Goal: Navigation & Orientation: Go to known website

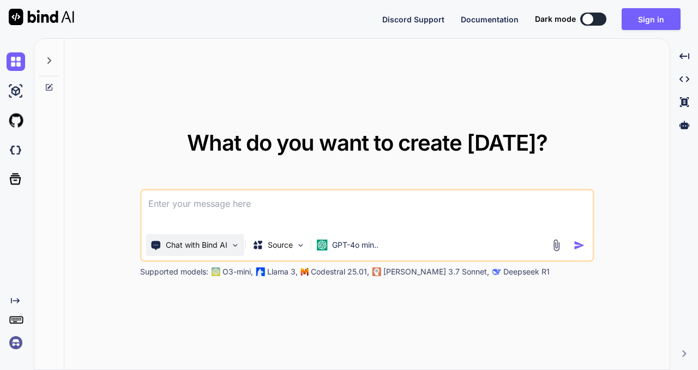
click at [235, 245] on img at bounding box center [235, 245] width 9 height 9
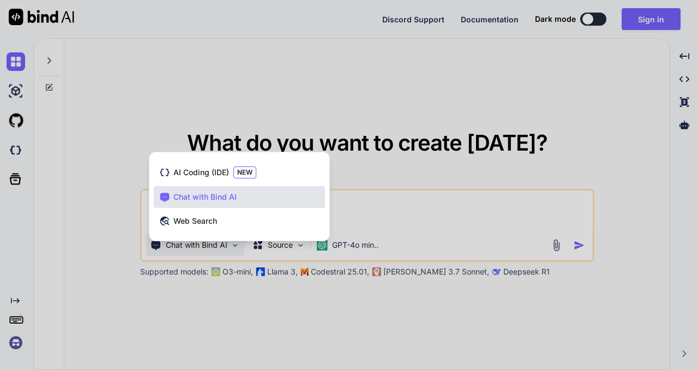
click at [409, 100] on div at bounding box center [349, 185] width 698 height 370
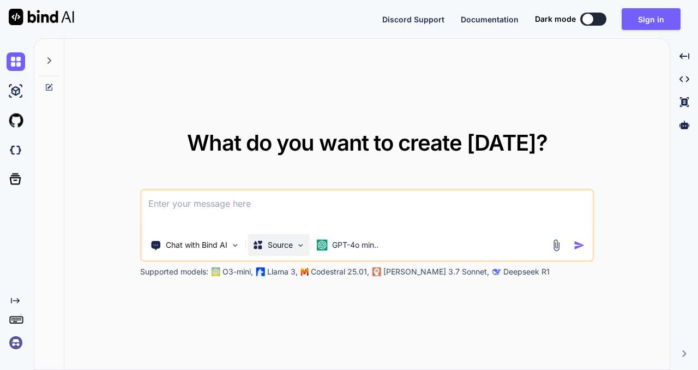
click at [301, 248] on img at bounding box center [300, 245] width 9 height 9
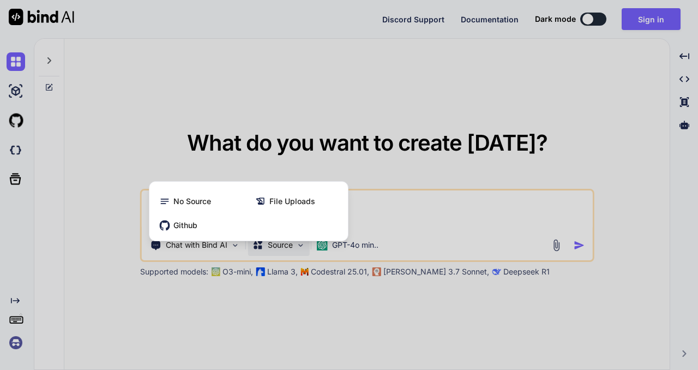
click at [411, 94] on div at bounding box center [349, 185] width 698 height 370
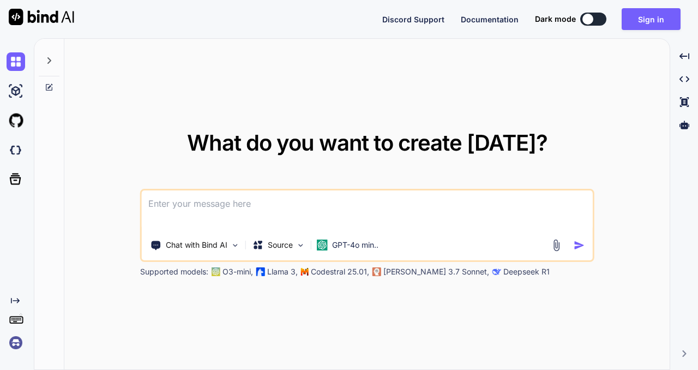
click at [593, 19] on div at bounding box center [588, 19] width 11 height 11
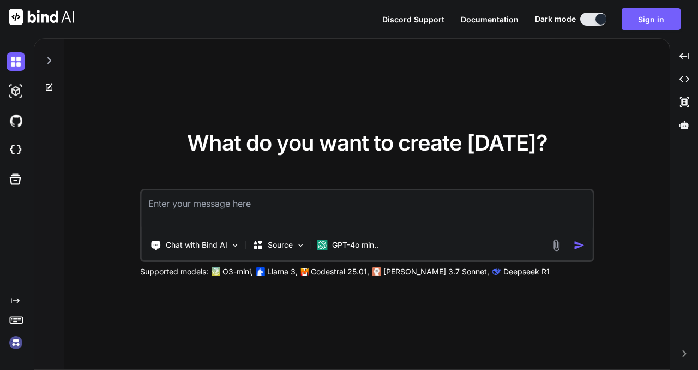
click at [49, 64] on icon at bounding box center [49, 60] width 9 height 9
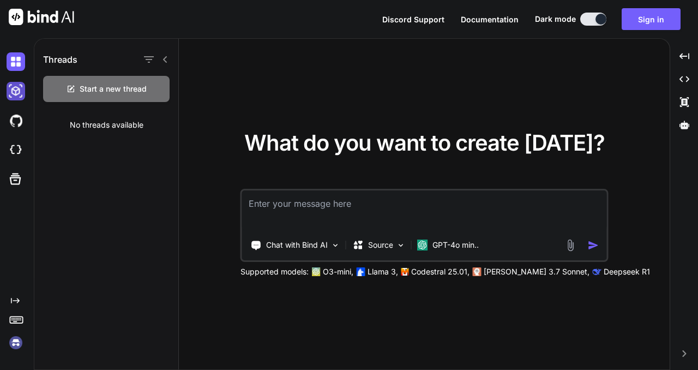
click at [15, 95] on img at bounding box center [16, 91] width 19 height 19
type textarea "x"
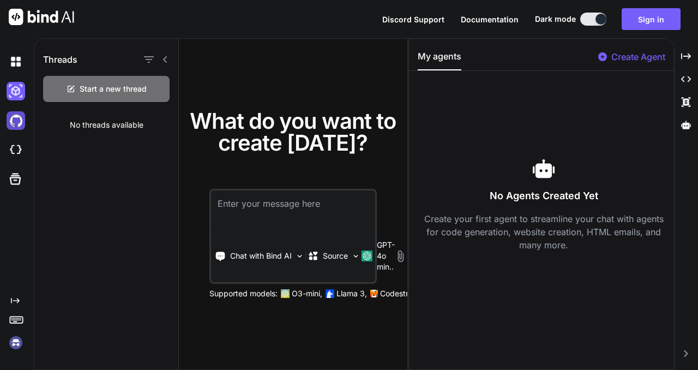
click at [16, 116] on img at bounding box center [16, 120] width 19 height 19
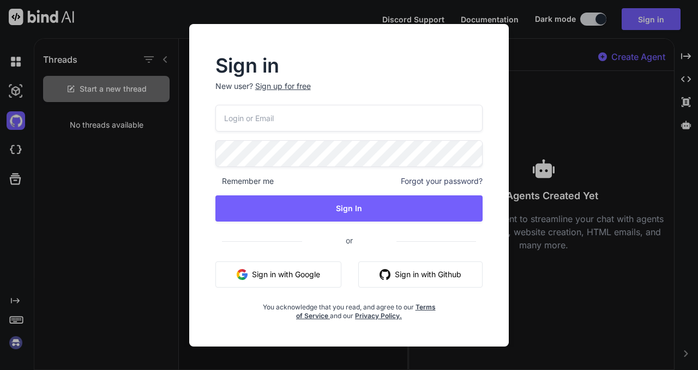
click at [88, 148] on div "Sign in New user? Sign up for free Remember me Forgot your password? Sign In or…" at bounding box center [349, 185] width 698 height 370
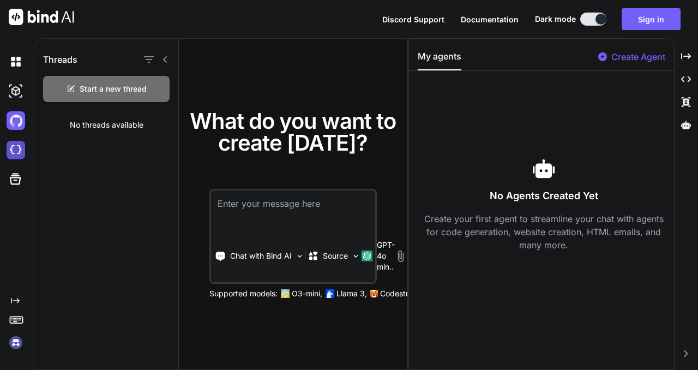
click at [23, 146] on img at bounding box center [16, 150] width 19 height 19
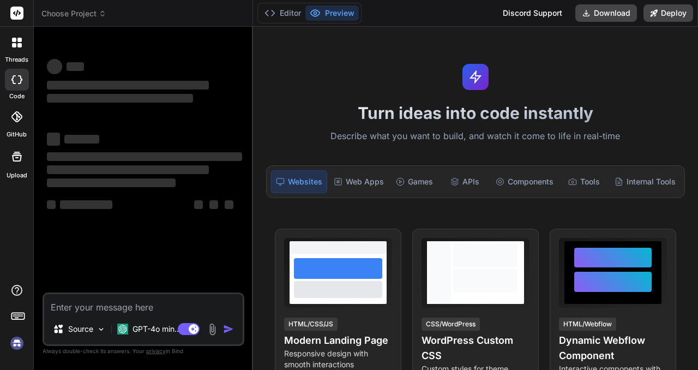
type textarea "x"
